Goal: Navigation & Orientation: Locate item on page

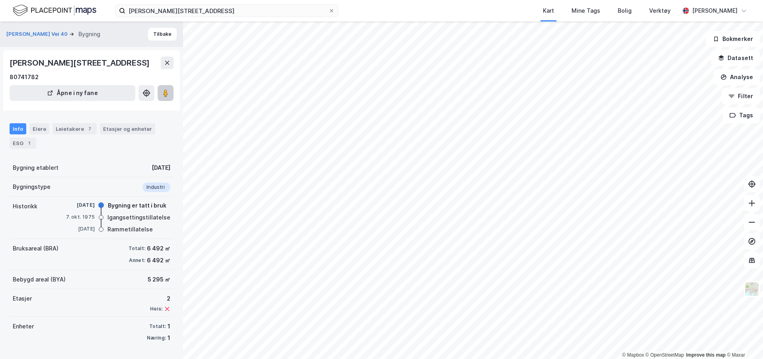
click at [172, 88] on button at bounding box center [166, 93] width 16 height 16
click at [169, 94] on icon at bounding box center [166, 93] width 8 height 8
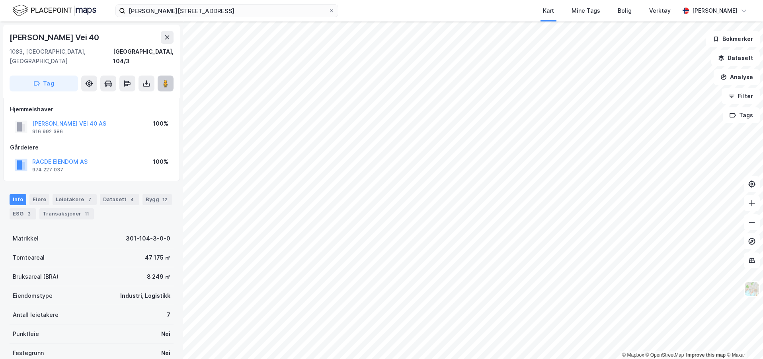
click at [173, 78] on button at bounding box center [166, 84] width 16 height 16
click at [162, 80] on icon at bounding box center [166, 84] width 8 height 8
click at [168, 78] on button at bounding box center [166, 84] width 16 height 16
